Goal: Task Accomplishment & Management: Use online tool/utility

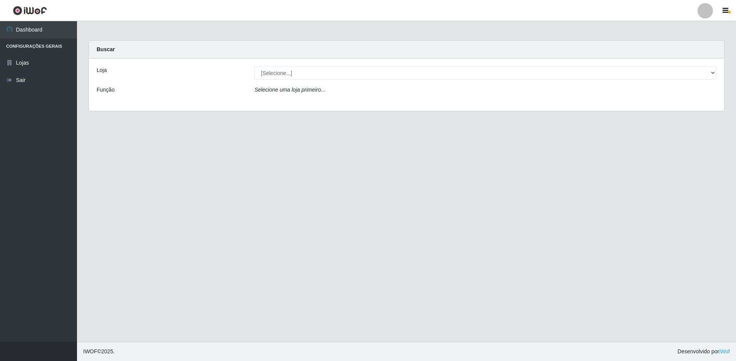
click at [278, 80] on div "Loja [Selecione...] Extrabom - Loja 51 Gaivotas Função Selecione uma loja prime…" at bounding box center [406, 85] width 635 height 52
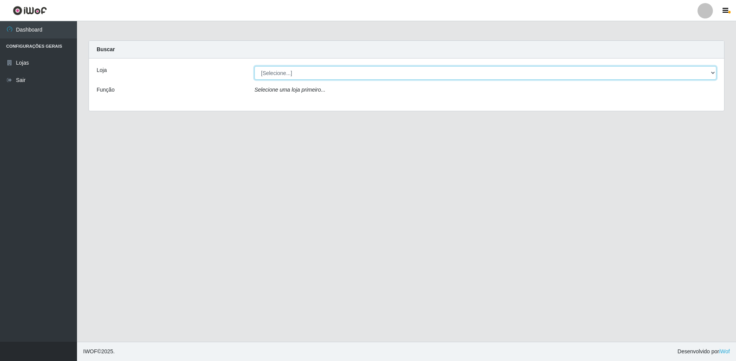
click at [281, 76] on select "[Selecione...] Extrabom - Loja 51 Gaivotas" at bounding box center [486, 72] width 462 height 13
select select "469"
click at [255, 66] on select "[Selecione...] Extrabom - Loja 51 Gaivotas" at bounding box center [486, 72] width 462 height 13
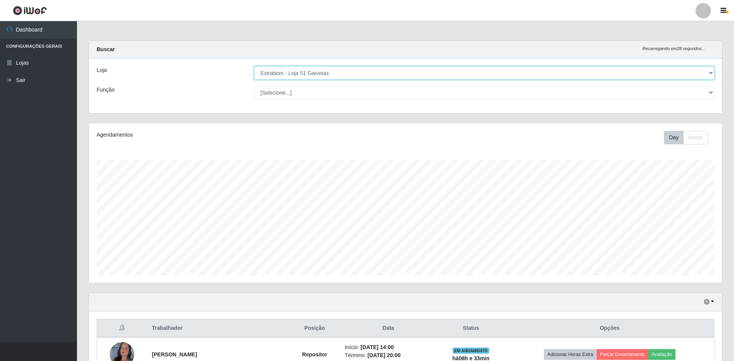
scroll to position [184, 0]
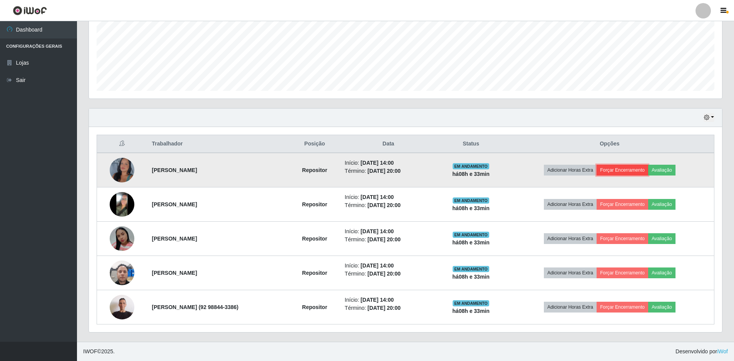
click at [625, 172] on button "Forçar Encerramento" at bounding box center [623, 170] width 52 height 11
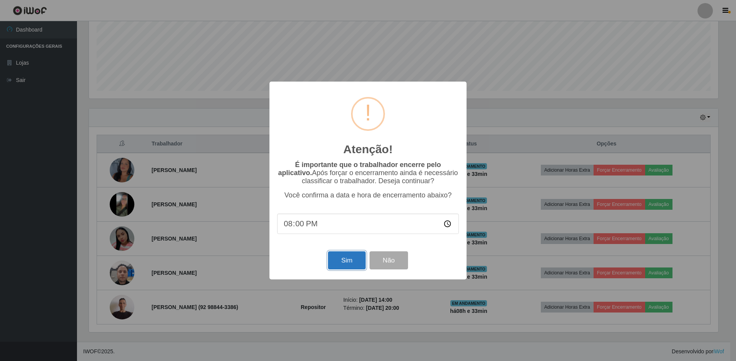
click at [360, 264] on button "Sim" at bounding box center [346, 260] width 37 height 18
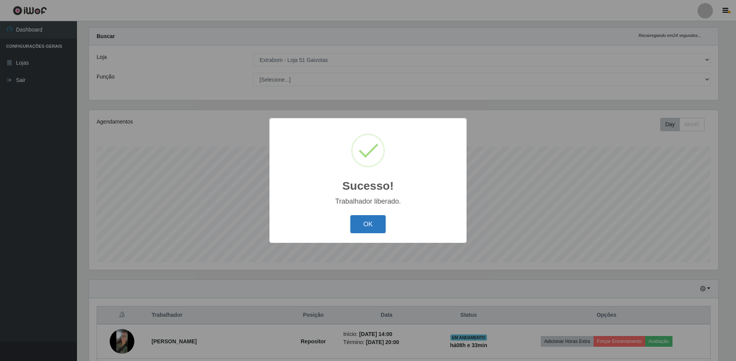
click at [363, 233] on button "OK" at bounding box center [368, 224] width 36 height 18
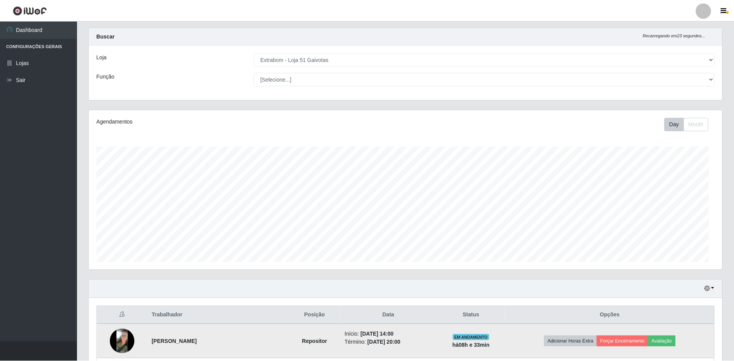
scroll to position [160, 634]
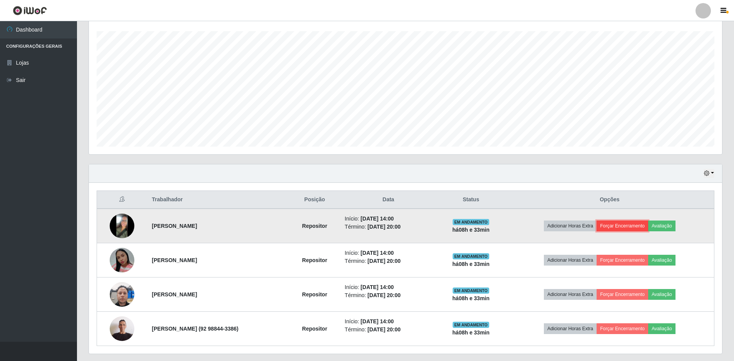
click at [624, 229] on button "Forçar Encerramento" at bounding box center [623, 226] width 52 height 11
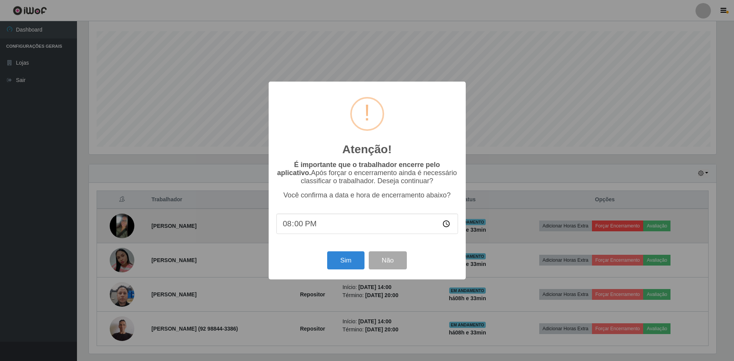
scroll to position [160, 630]
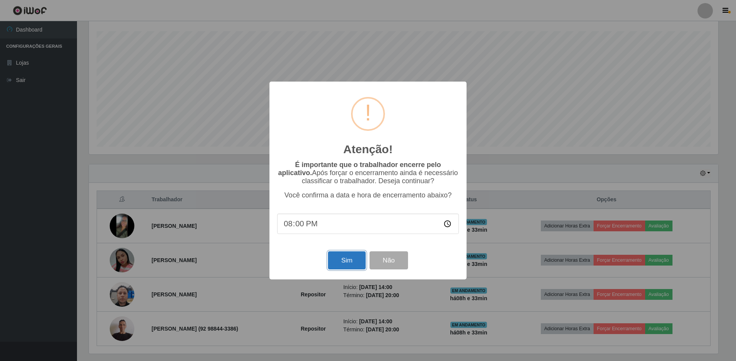
click at [334, 261] on button "Sim" at bounding box center [346, 260] width 37 height 18
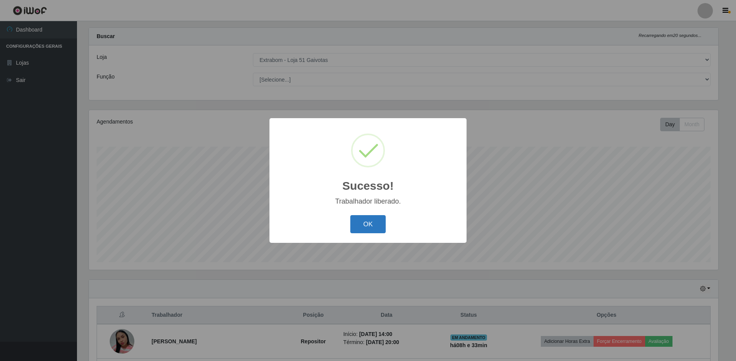
click at [363, 224] on button "OK" at bounding box center [368, 224] width 36 height 18
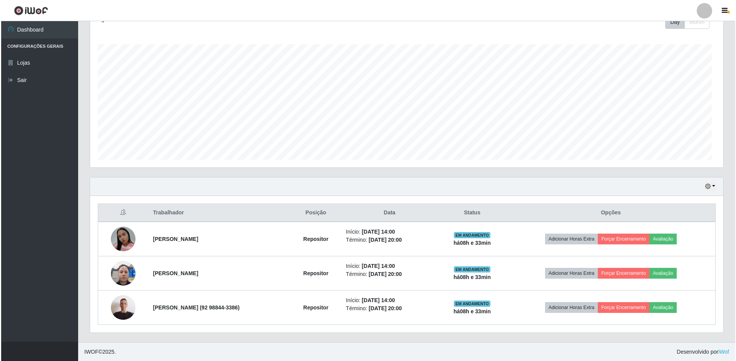
scroll to position [160, 634]
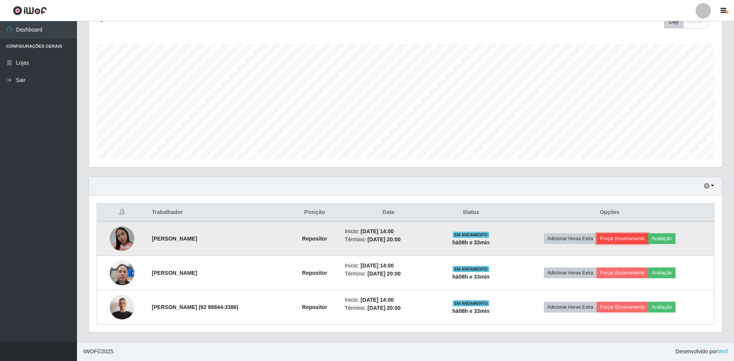
click at [634, 236] on button "Forçar Encerramento" at bounding box center [623, 238] width 52 height 11
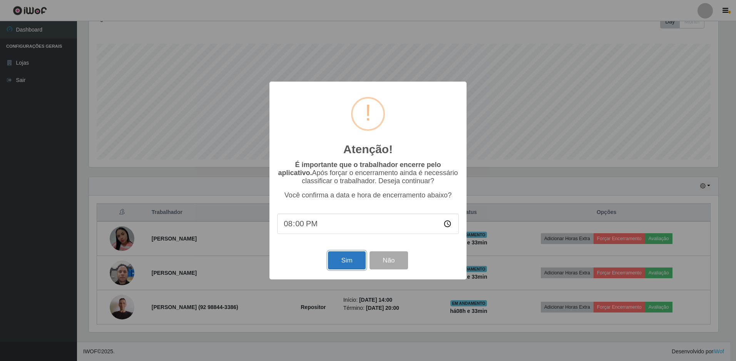
click at [351, 258] on button "Sim" at bounding box center [346, 260] width 37 height 18
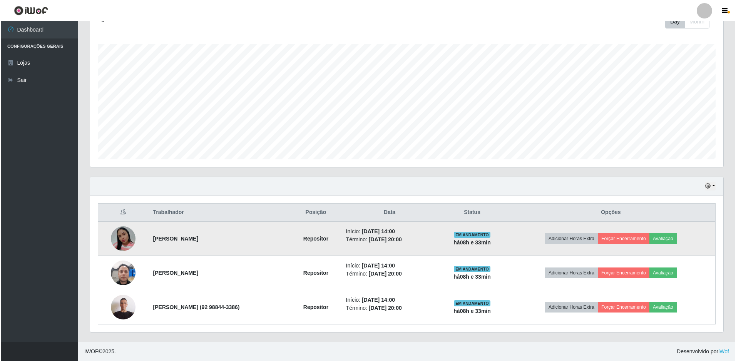
scroll to position [0, 0]
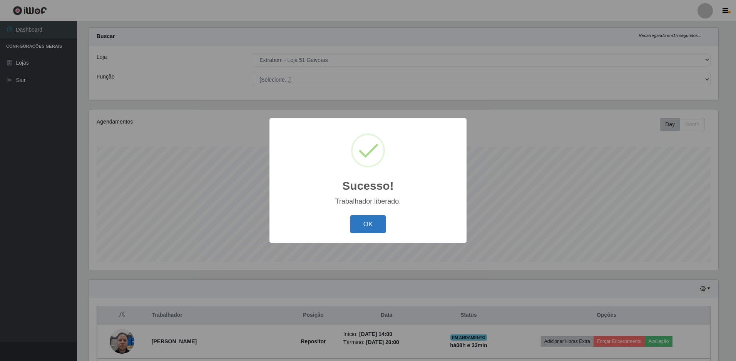
click at [373, 231] on button "OK" at bounding box center [368, 224] width 36 height 18
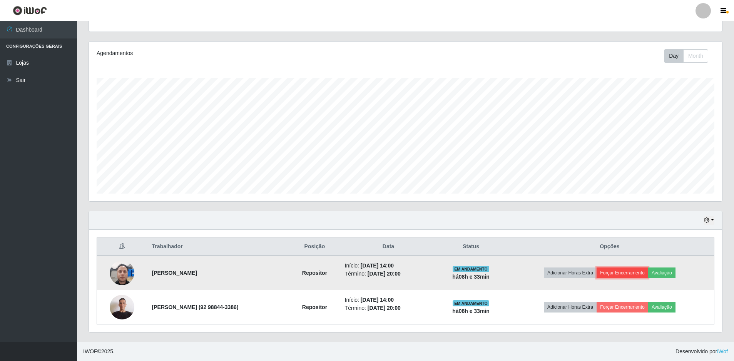
click at [622, 271] on button "Forçar Encerramento" at bounding box center [623, 273] width 52 height 11
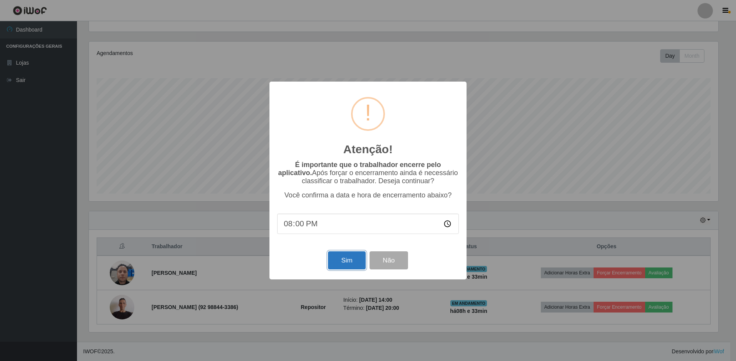
click at [350, 258] on button "Sim" at bounding box center [346, 260] width 37 height 18
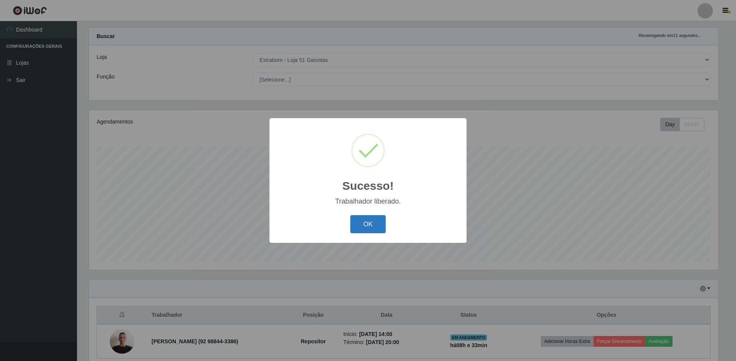
click at [371, 223] on button "OK" at bounding box center [368, 224] width 36 height 18
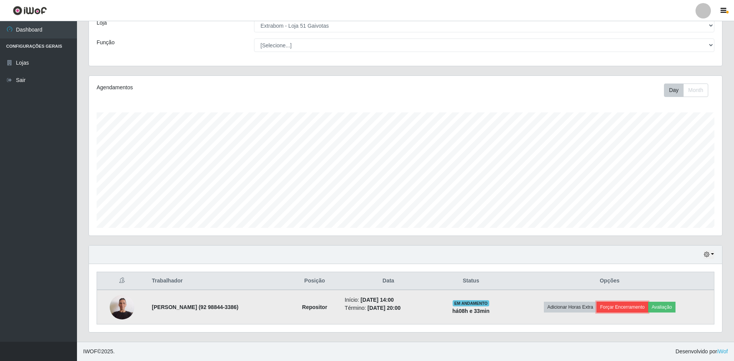
click at [622, 304] on button "Forçar Encerramento" at bounding box center [623, 307] width 52 height 11
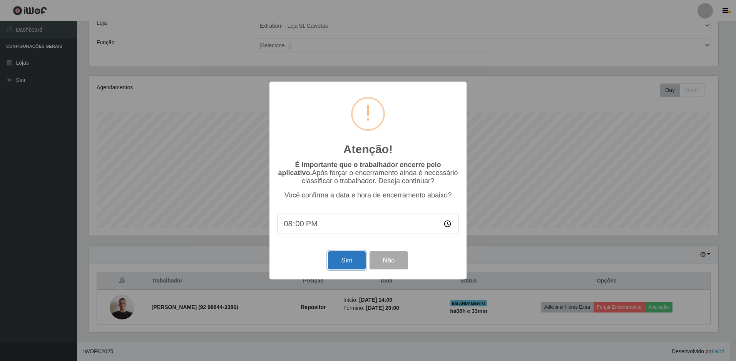
click at [347, 257] on button "Sim" at bounding box center [346, 260] width 37 height 18
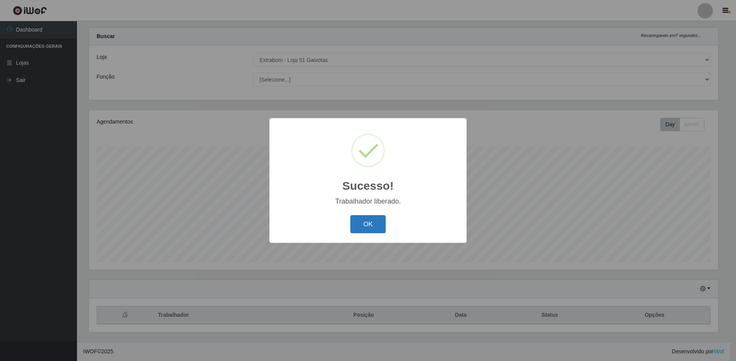
click at [371, 221] on button "OK" at bounding box center [368, 224] width 36 height 18
